Goal: Task Accomplishment & Management: Use online tool/utility

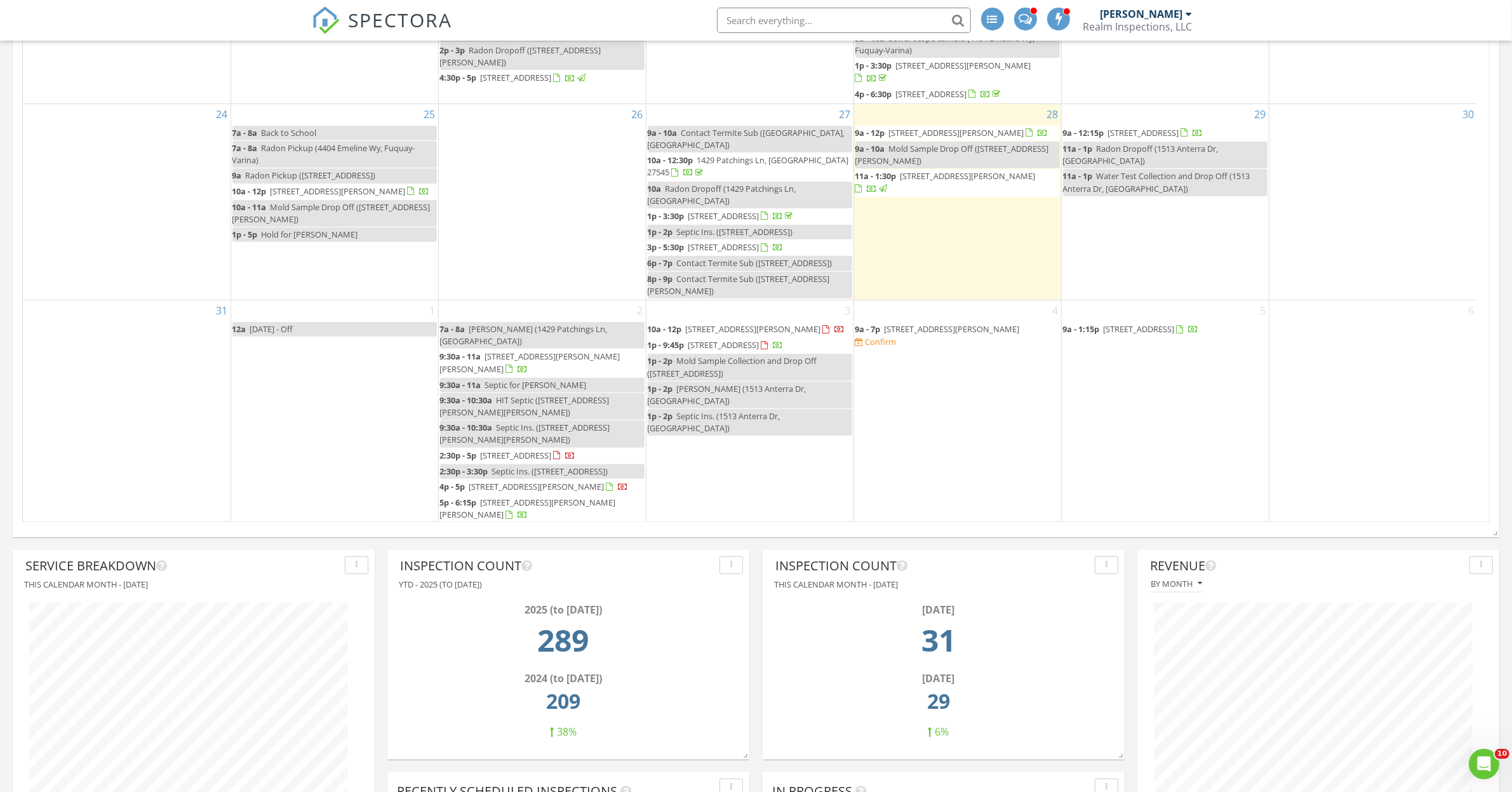
scroll to position [153, 0]
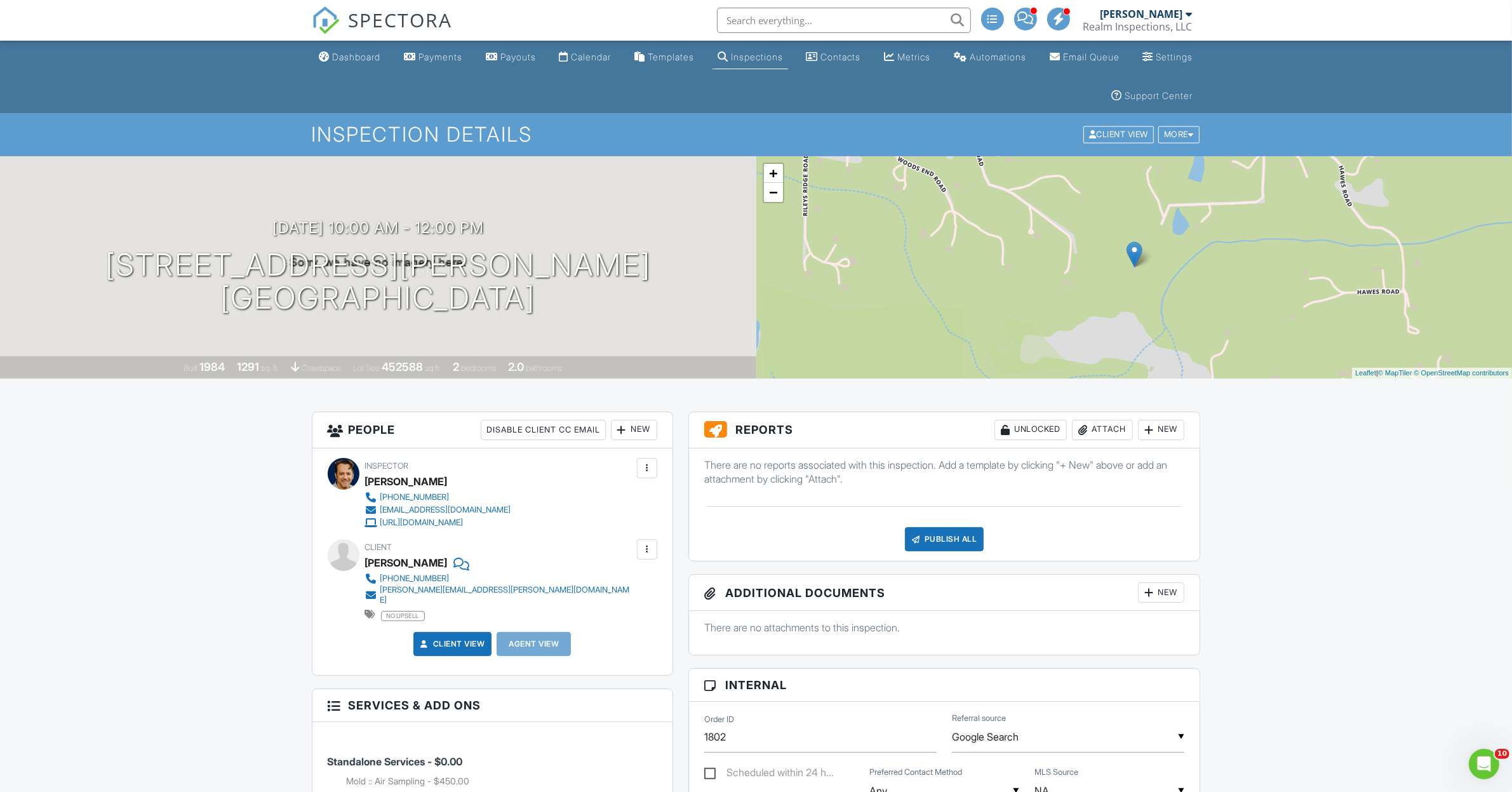
click at [1091, 433] on div "Attach" at bounding box center [1102, 429] width 61 height 20
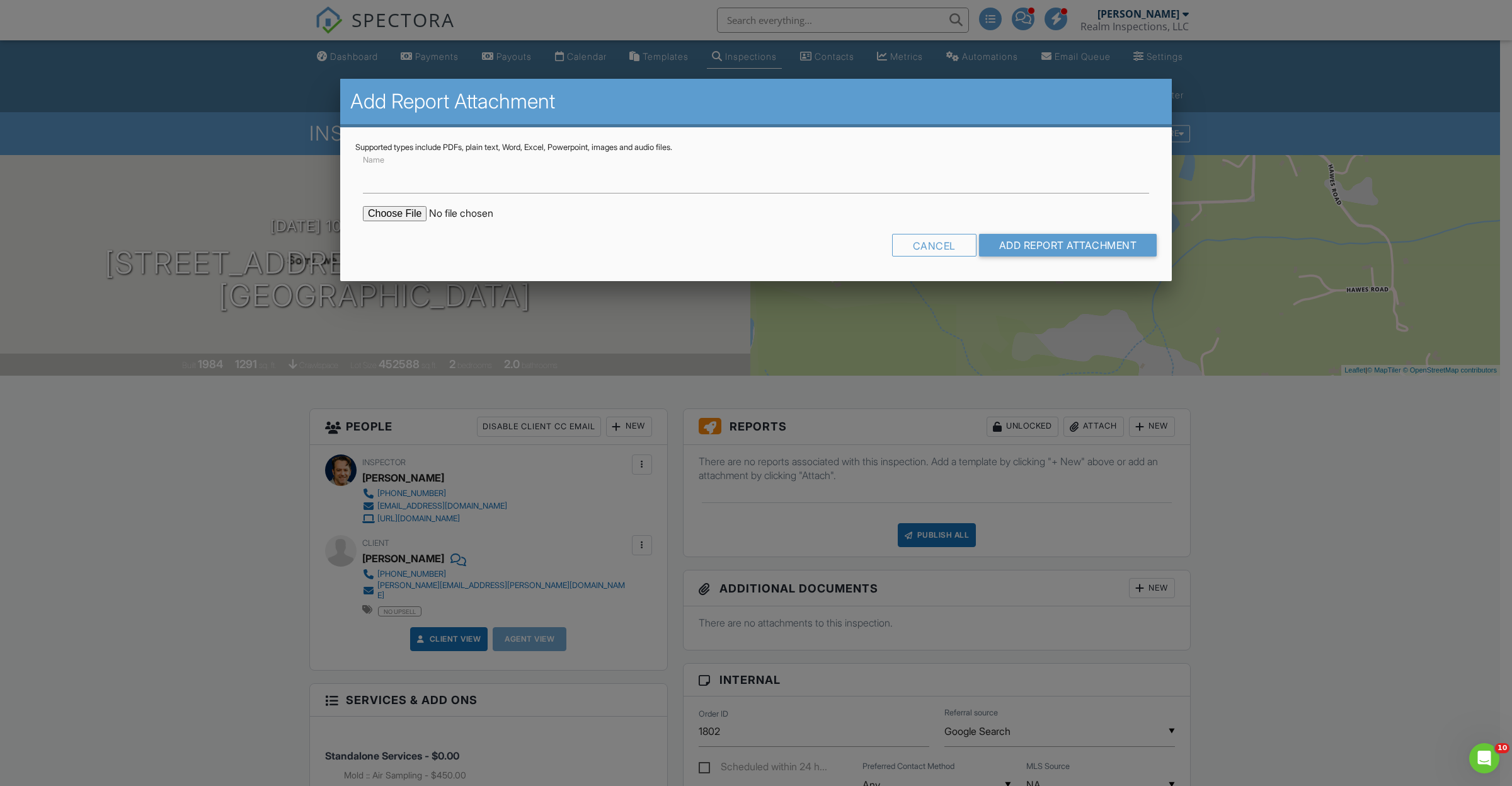
click at [1226, 428] on div at bounding box center [756, 428] width 1512 height 982
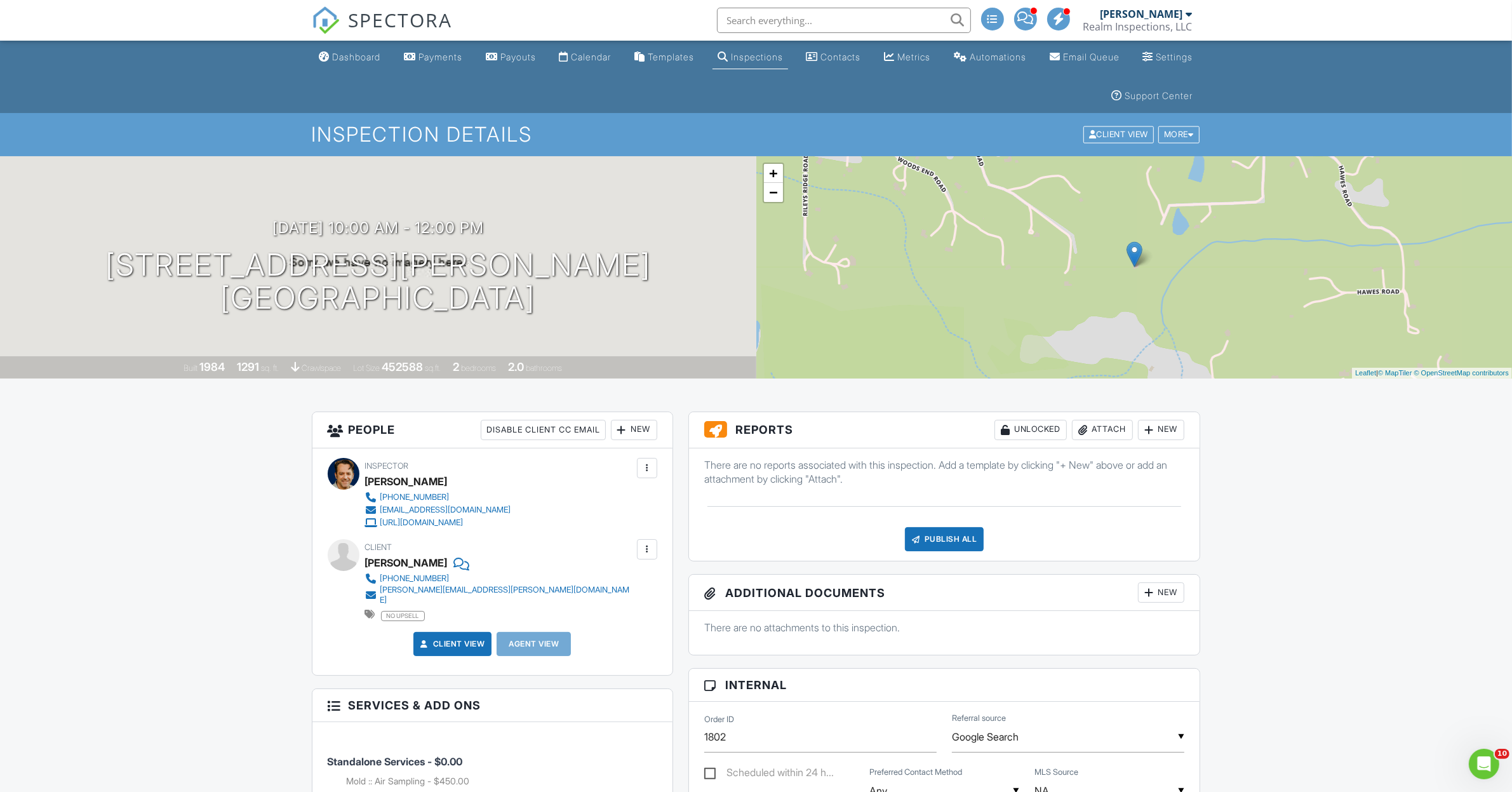
click at [1147, 433] on div at bounding box center [1149, 430] width 12 height 12
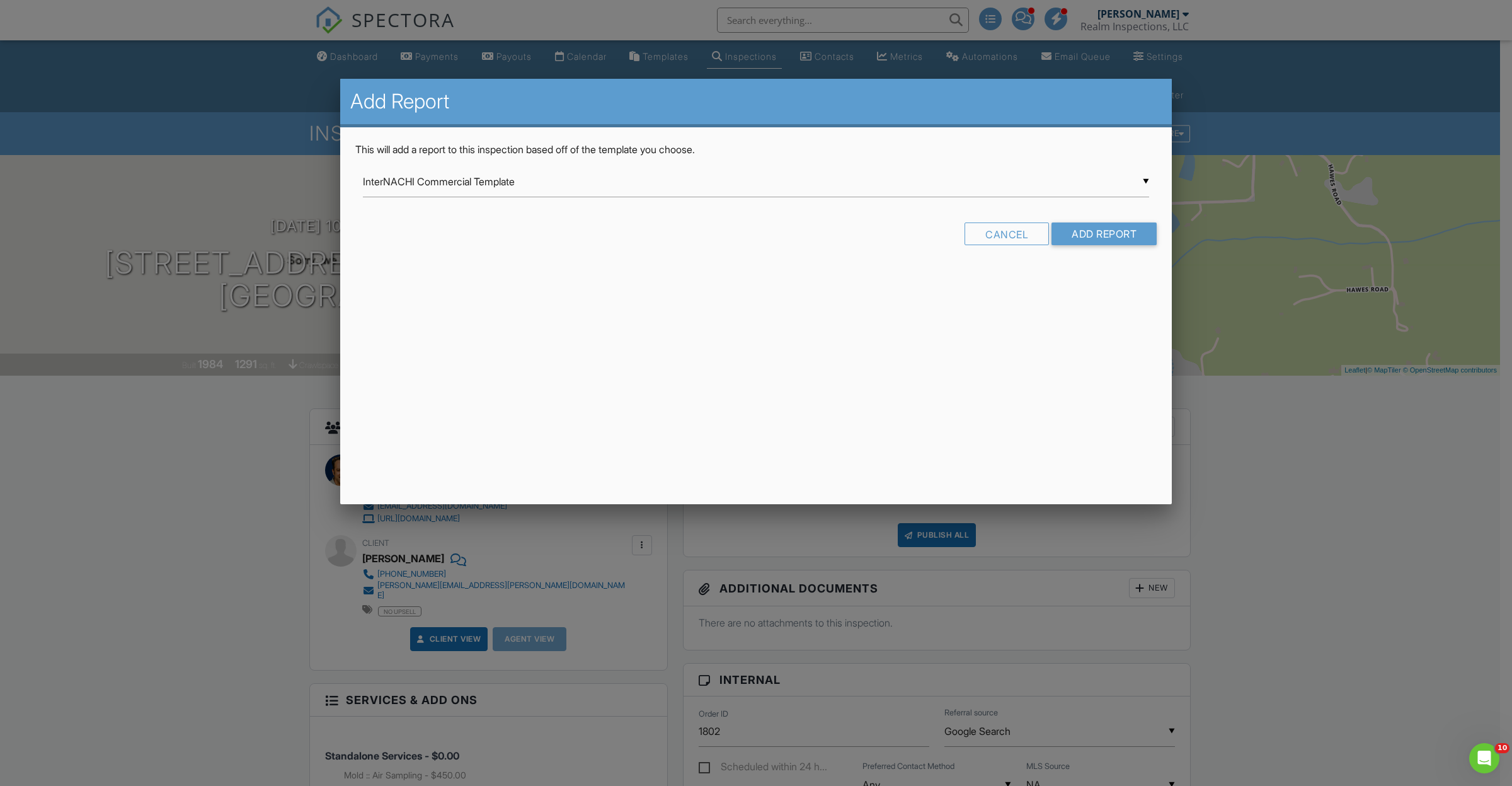
click at [423, 186] on div "▼ InterNACHI Commercial Template InterNACHI Commercial Template Residential Tem…" at bounding box center [756, 181] width 786 height 30
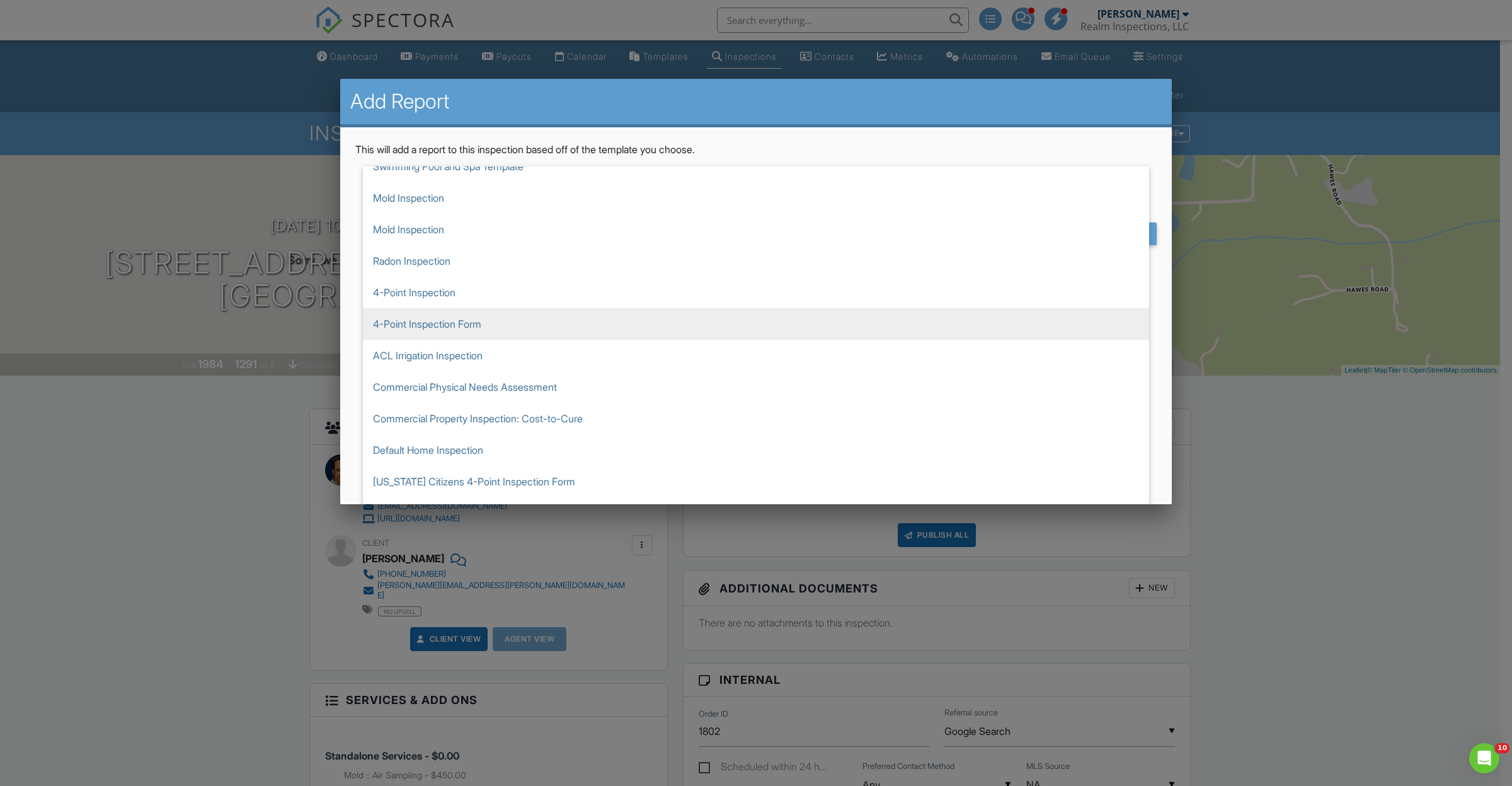
scroll to position [158, 0]
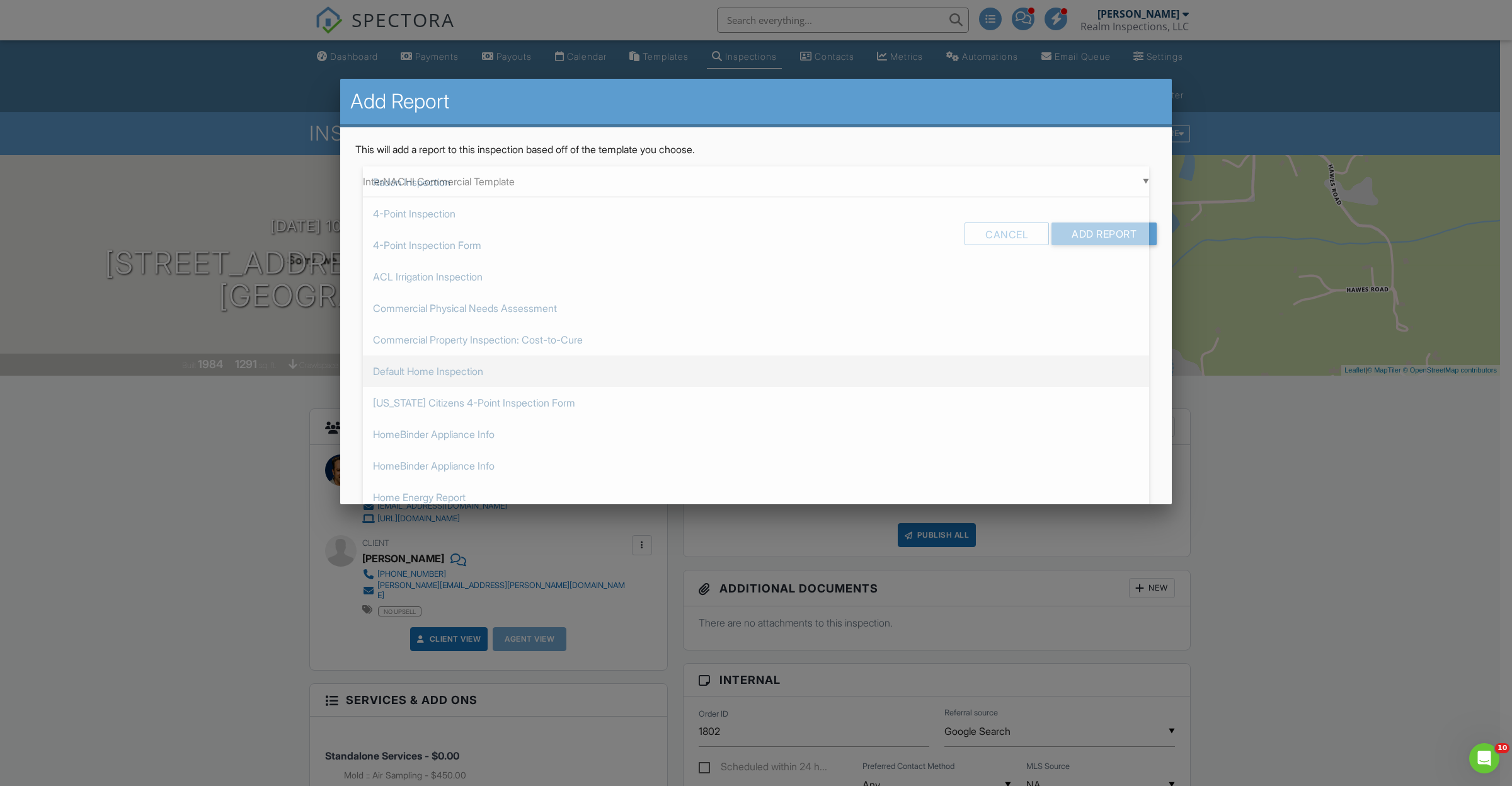
click at [433, 373] on span "Default Home Inspection" at bounding box center [756, 371] width 786 height 31
type input "Default Home Inspection"
click at [1097, 234] on input "Add Report" at bounding box center [1104, 234] width 105 height 23
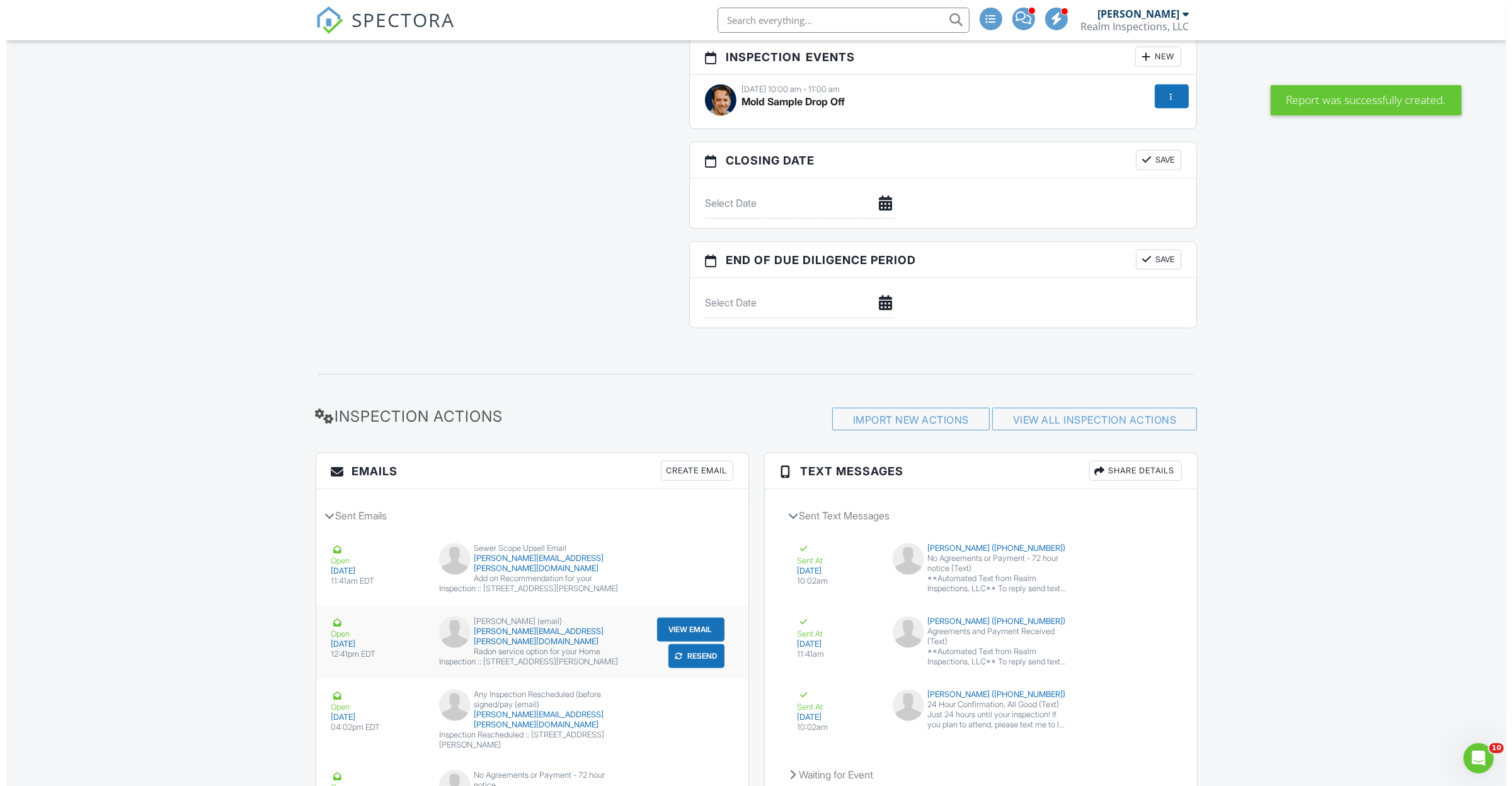
scroll to position [1654, 0]
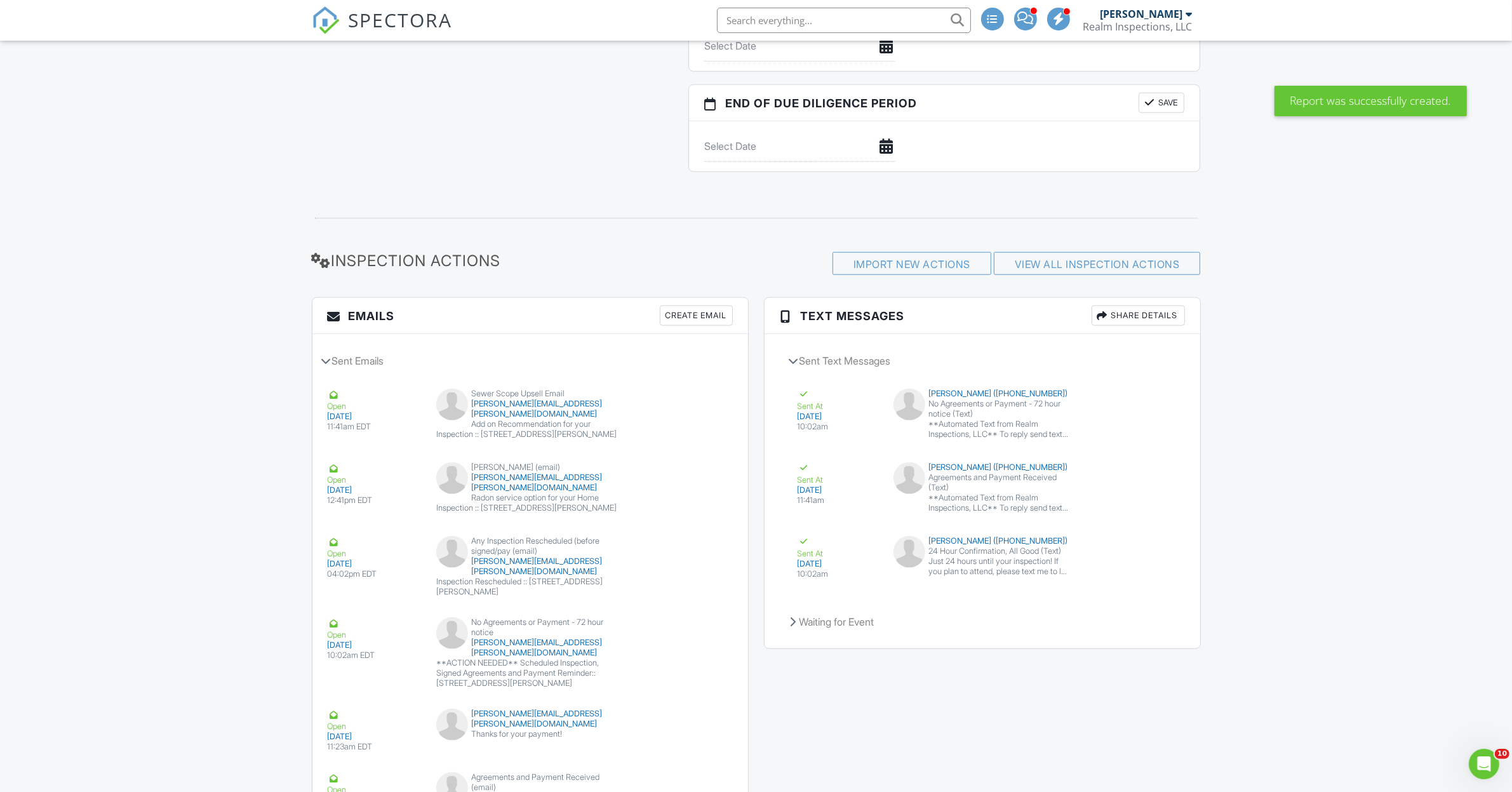
click at [678, 322] on div "Create Email" at bounding box center [696, 315] width 73 height 20
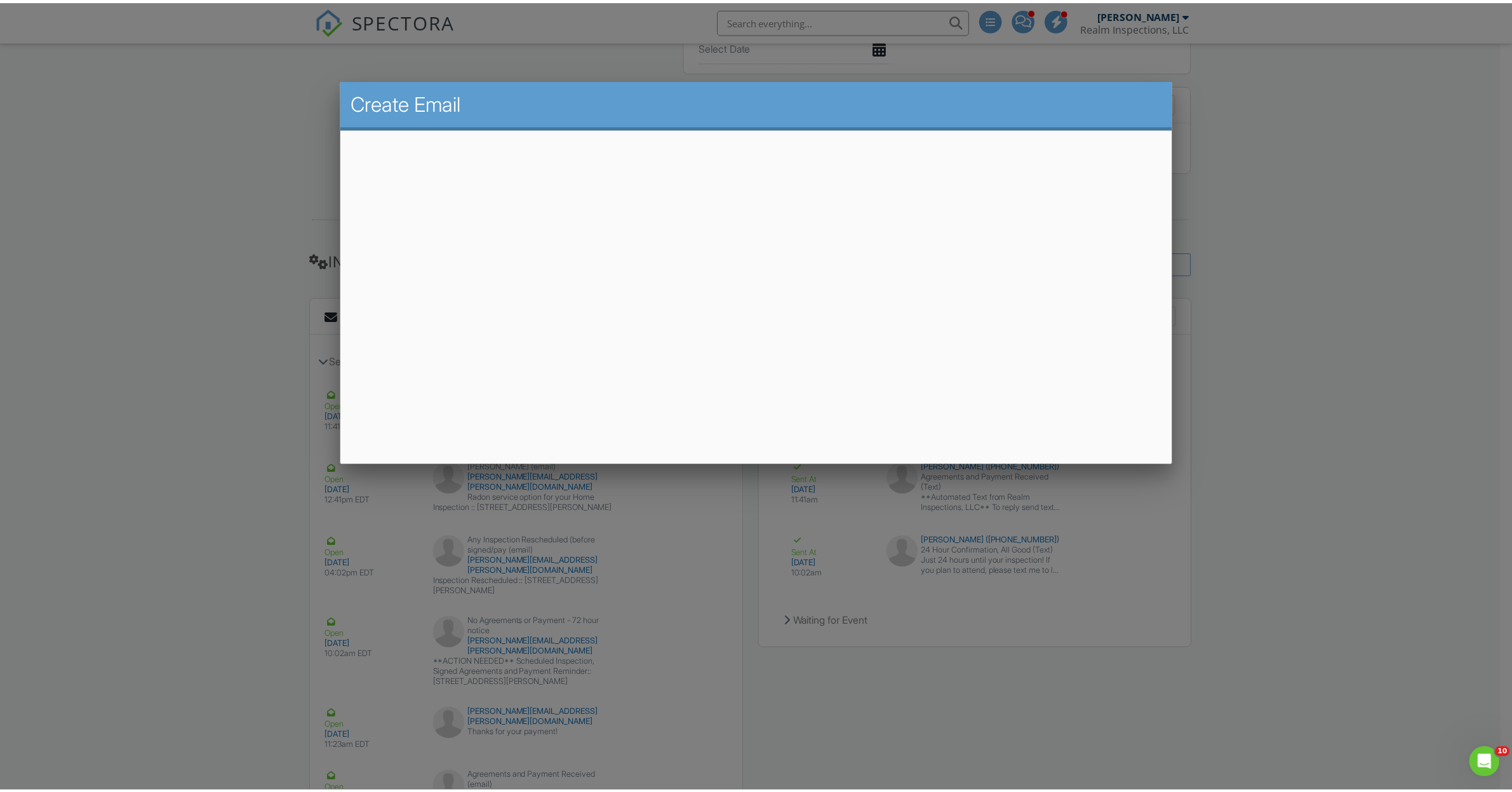
scroll to position [1663, 0]
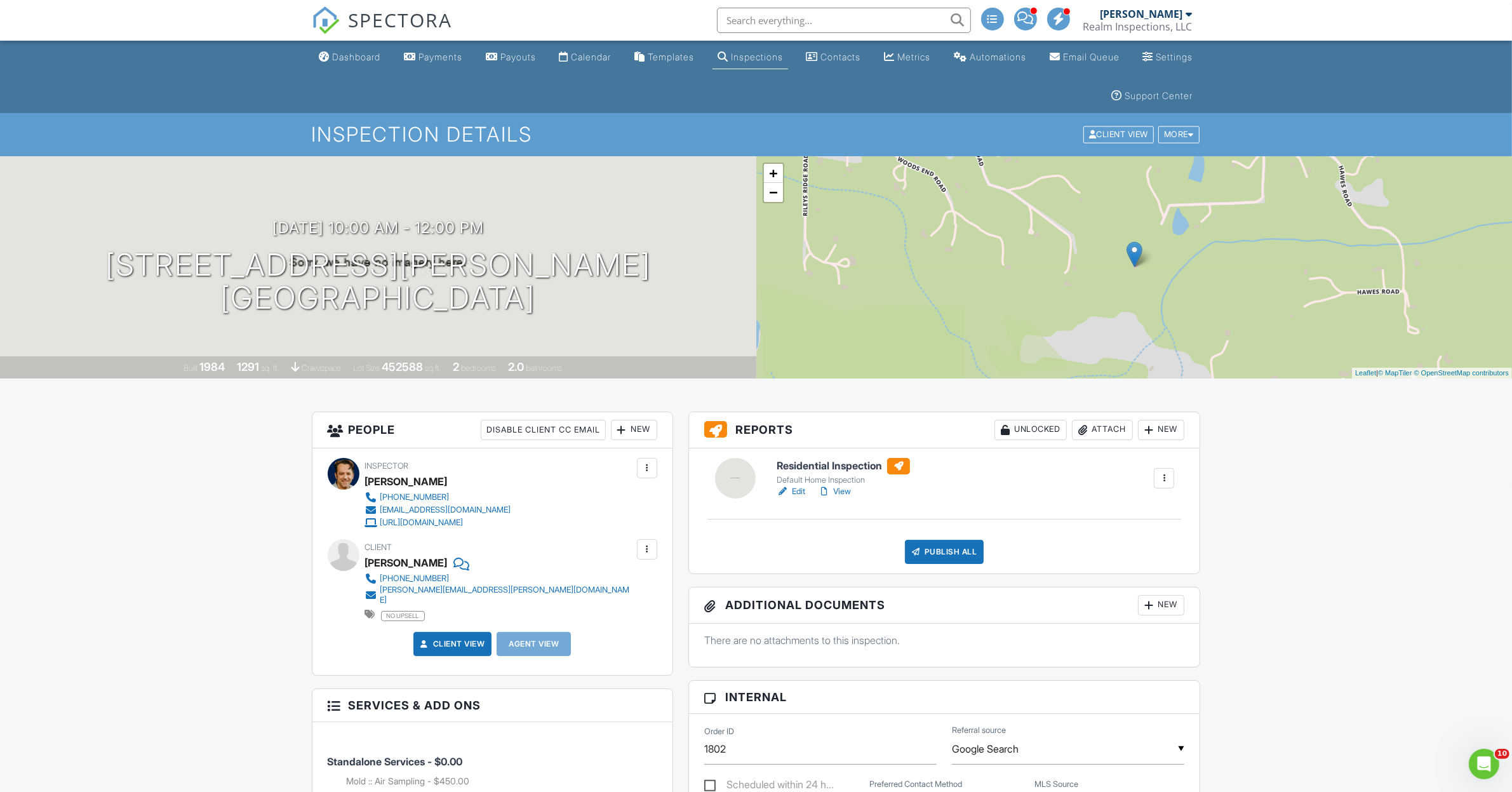
scroll to position [79, 0]
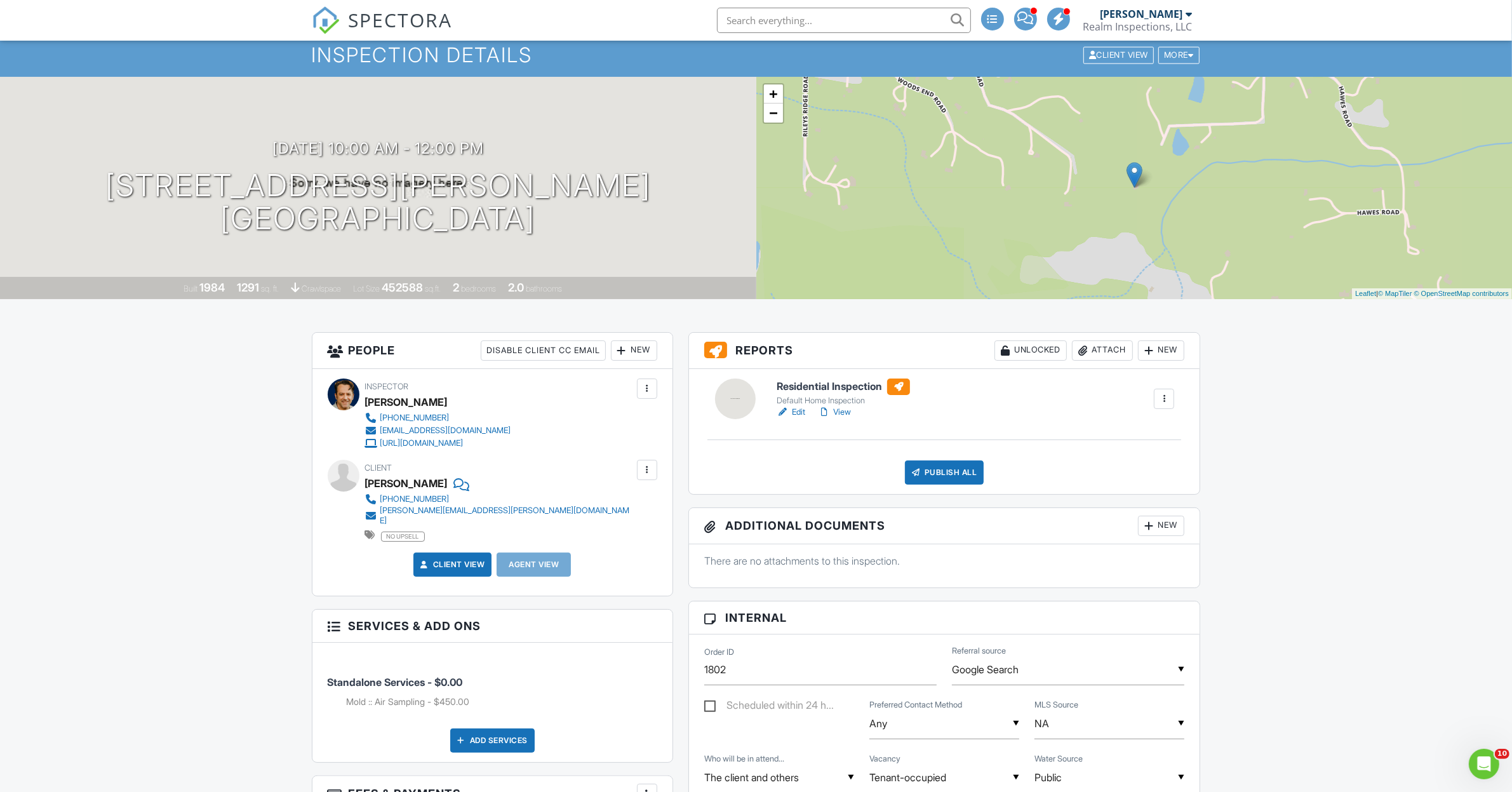
click at [790, 411] on link "Edit" at bounding box center [791, 412] width 29 height 12
